Goal: Communication & Community: Answer question/provide support

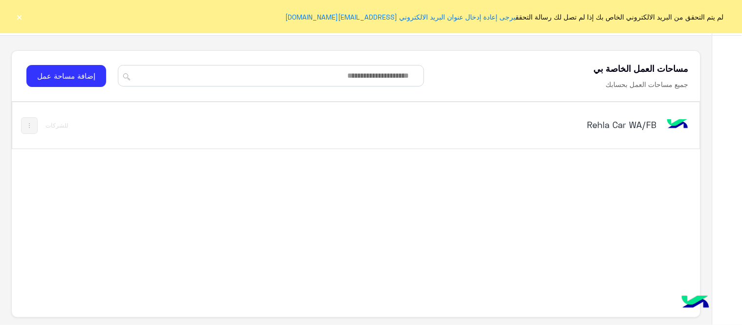
click at [644, 126] on h5 "Rehla Car WA/FB" at bounding box center [535, 125] width 241 height 12
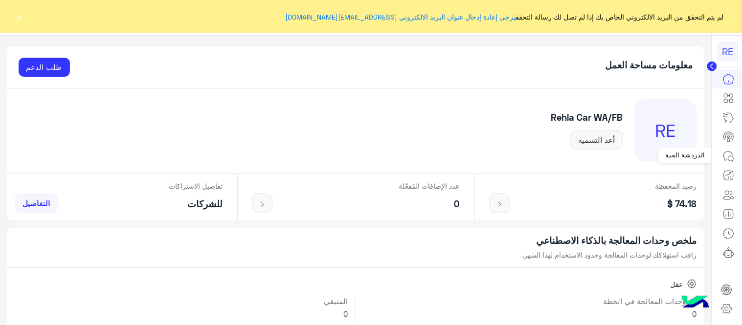
click at [727, 158] on icon at bounding box center [729, 157] width 12 height 12
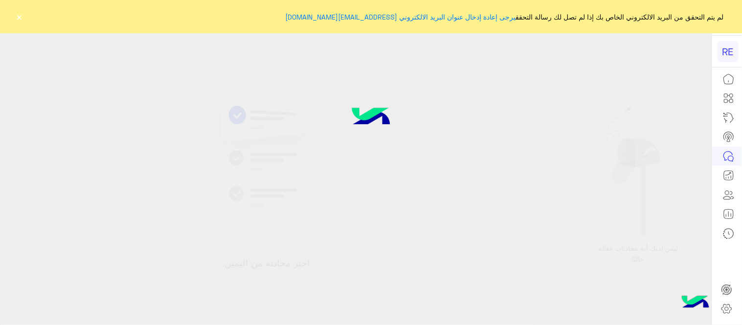
click at [727, 158] on icon at bounding box center [729, 157] width 12 height 12
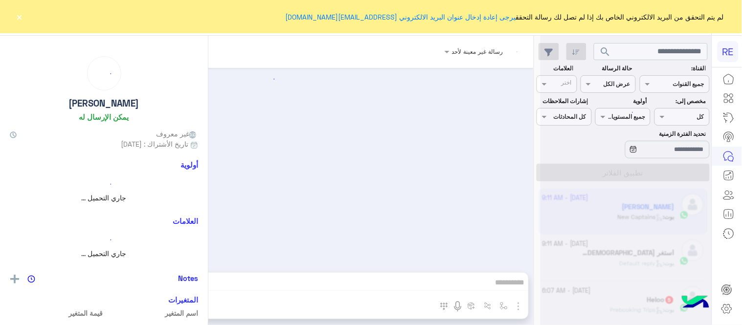
click at [17, 16] on button "×" at bounding box center [20, 17] width 10 height 10
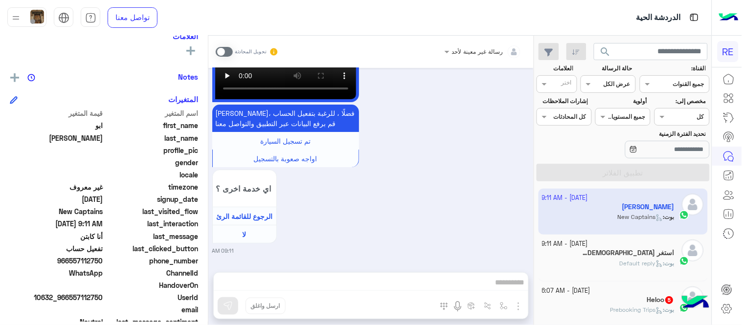
scroll to position [193, 0]
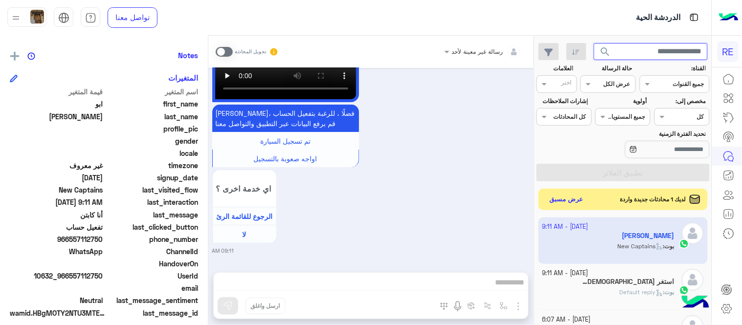
click at [626, 46] on input "text" at bounding box center [651, 52] width 114 height 18
paste input "*********"
type input "*********"
click at [604, 52] on span "search" at bounding box center [606, 52] width 12 height 12
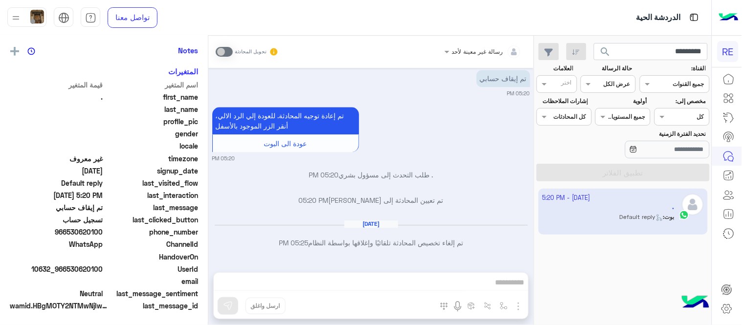
scroll to position [200, 0]
click at [646, 60] on input "*********" at bounding box center [651, 52] width 114 height 18
click at [594, 43] on button "search" at bounding box center [606, 53] width 24 height 21
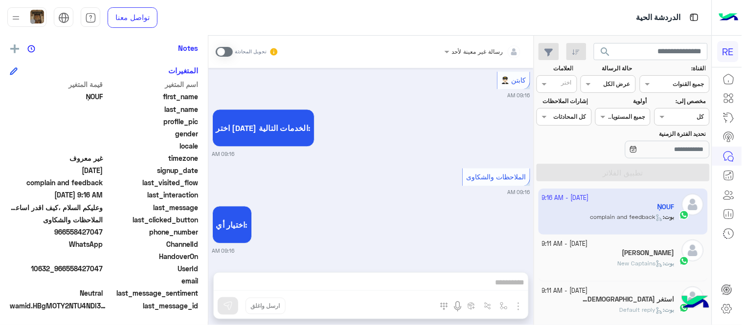
click at [607, 259] on div "[PERSON_NAME]" at bounding box center [608, 254] width 133 height 10
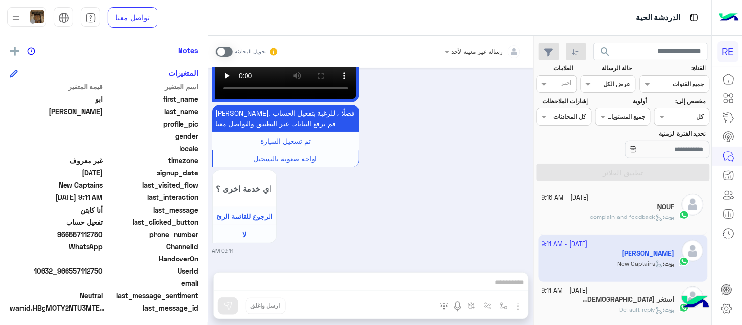
scroll to position [200, 0]
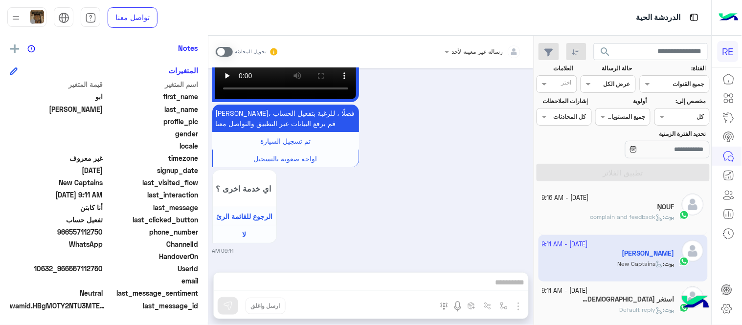
click at [222, 54] on span at bounding box center [224, 52] width 17 height 10
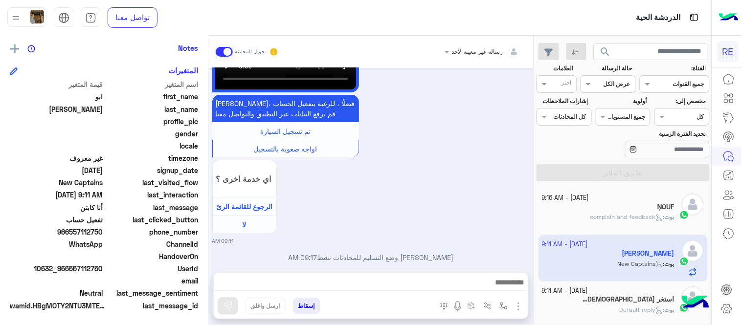
scroll to position [949, 0]
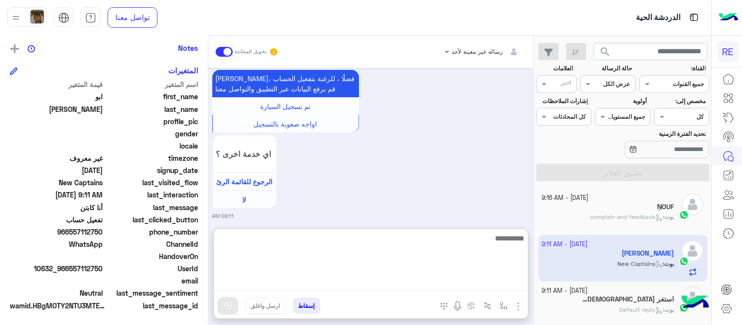
click at [364, 281] on textarea at bounding box center [371, 261] width 314 height 59
click at [365, 280] on textarea "*" at bounding box center [371, 261] width 314 height 59
type textarea "*"
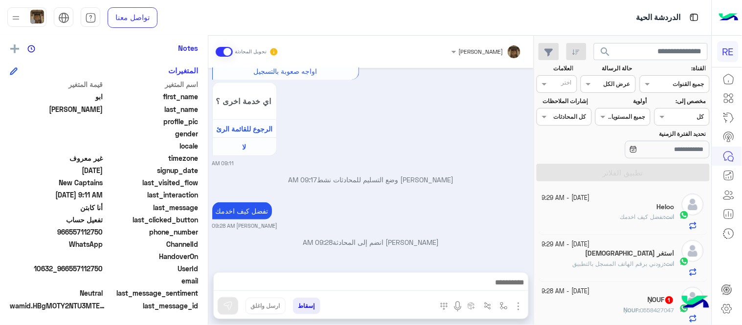
scroll to position [1011, 0]
click at [458, 147] on div "[DATE] سلام 09:11 AM وعليكم السلام ،كيف اقدر اساعدك اهلًا بك في تطبيق رحلة 👋 We…" at bounding box center [370, 165] width 325 height 195
click at [584, 304] on div "ṆOUF 1" at bounding box center [608, 301] width 133 height 10
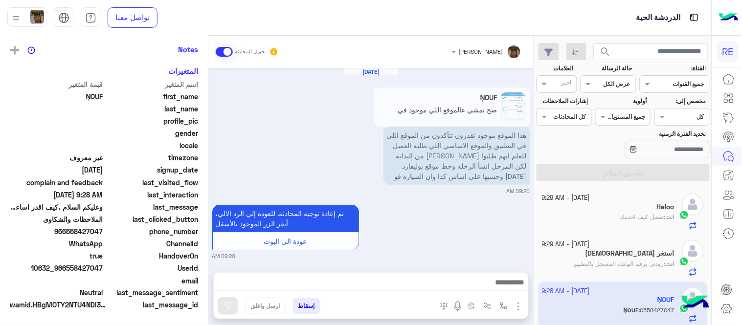
scroll to position [198, 0]
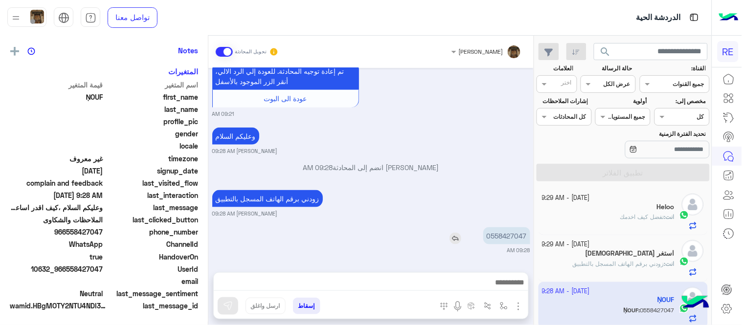
click at [506, 232] on p "0558427047" at bounding box center [506, 235] width 47 height 17
copy p "0558427047"
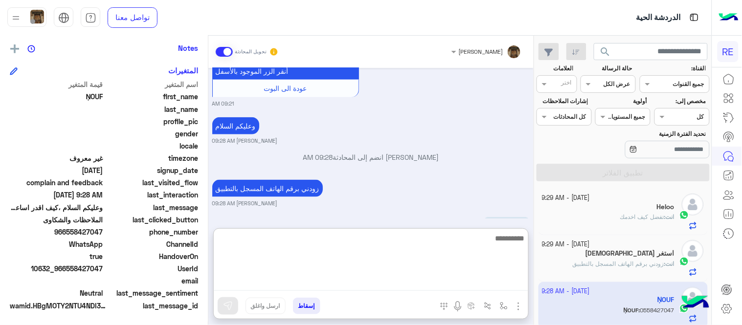
click at [329, 278] on textarea at bounding box center [371, 261] width 314 height 59
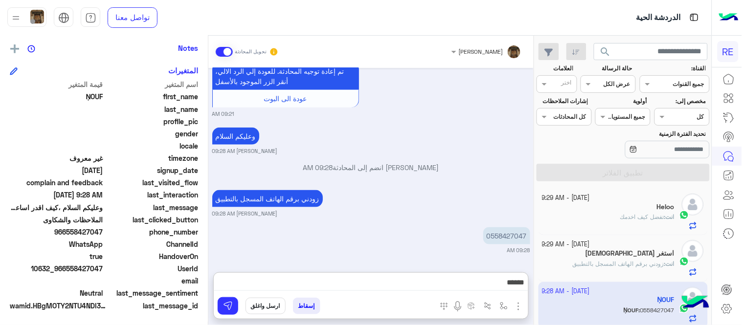
click at [383, 182] on div "[DATE] ṆOUF صح نمشي عالموقع اللي موجود في التطبيق هنا؟ هذا الموقع موجود تقدرون …" at bounding box center [370, 165] width 325 height 195
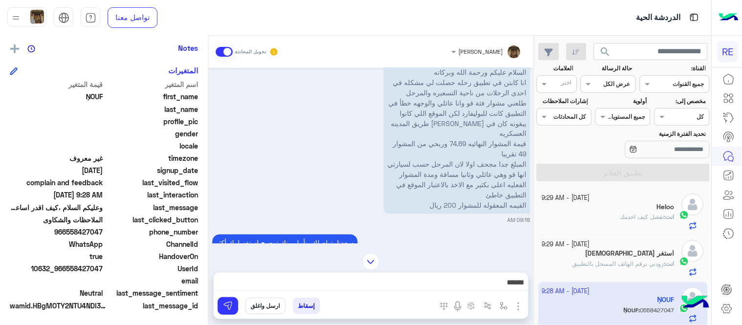
scroll to position [406, 0]
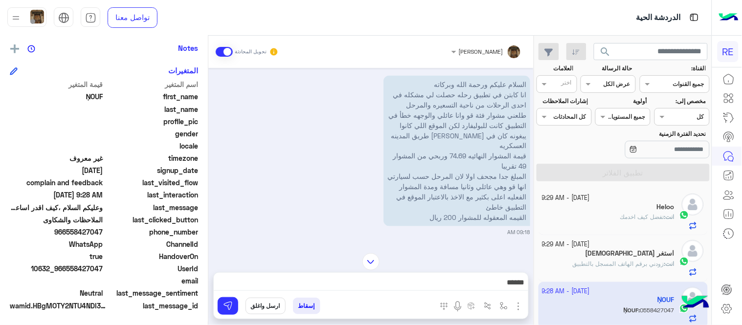
drag, startPoint x: 212, startPoint y: 143, endPoint x: 209, endPoint y: 134, distance: 9.1
click at [209, 134] on div "[DATE] الملاحظات والشكاوى 09:16 AM اختيار أي: 09:16 AM شكاوى 09:17 AM فضلا اختر…" at bounding box center [370, 156] width 325 height 176
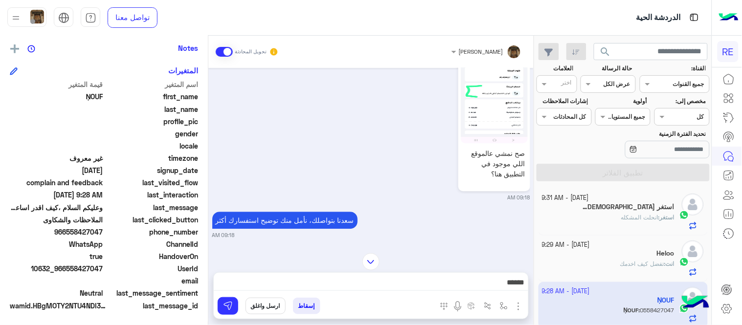
scroll to position [656, 0]
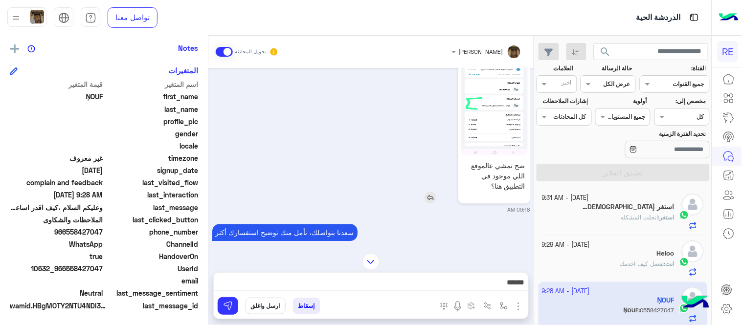
click at [496, 116] on img at bounding box center [494, 96] width 67 height 119
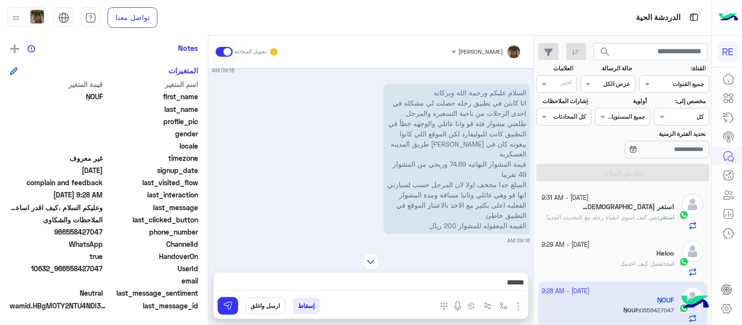
scroll to position [414, 0]
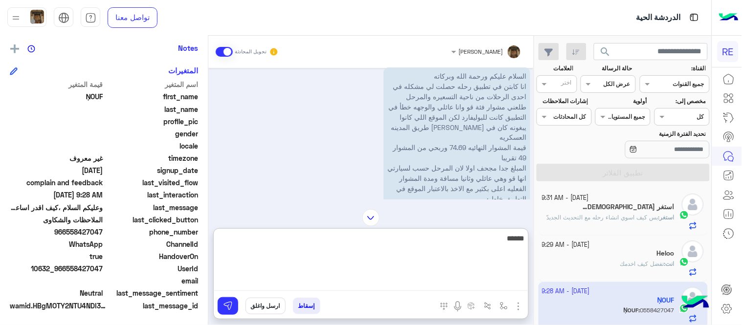
click at [462, 280] on textarea "******" at bounding box center [371, 261] width 314 height 59
type textarea "**********"
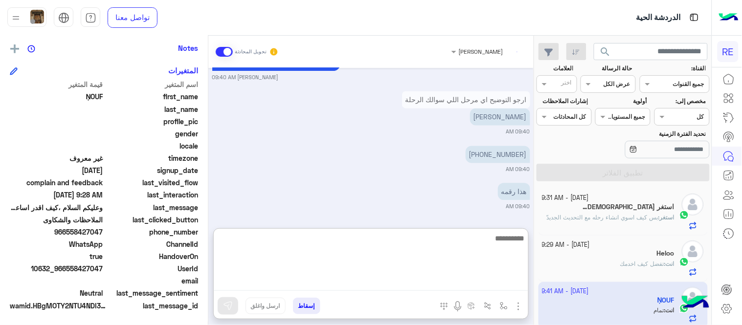
scroll to position [1485, 0]
